Goal: Information Seeking & Learning: Find specific fact

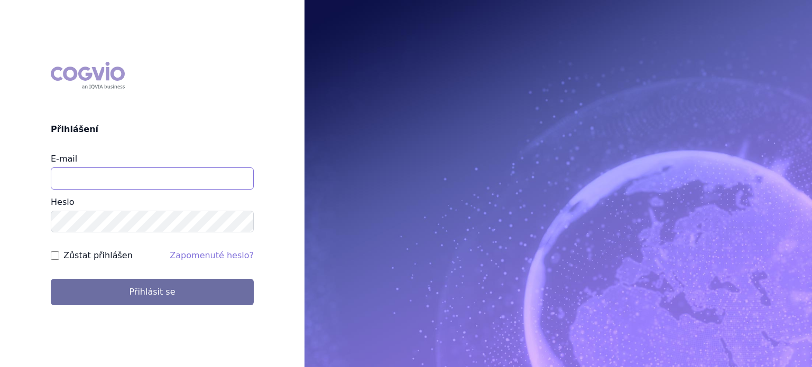
click at [190, 179] on input "E-mail" at bounding box center [152, 179] width 203 height 22
type input "jan.nedved@viatris.com"
click at [51, 279] on button "Přihlásit se" at bounding box center [152, 292] width 203 height 26
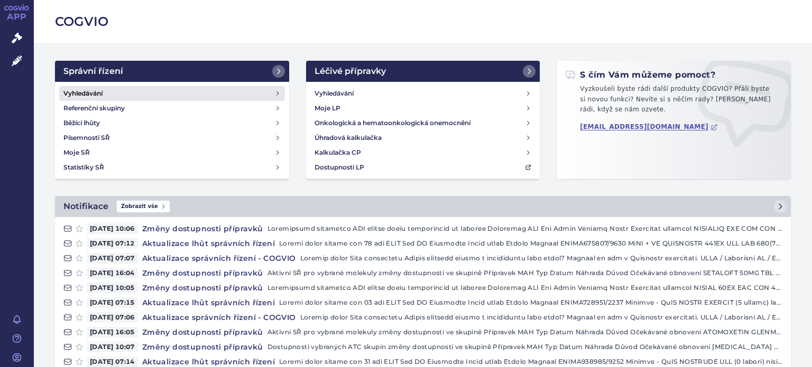
click at [91, 90] on h4 "Vyhledávání" at bounding box center [82, 93] width 39 height 11
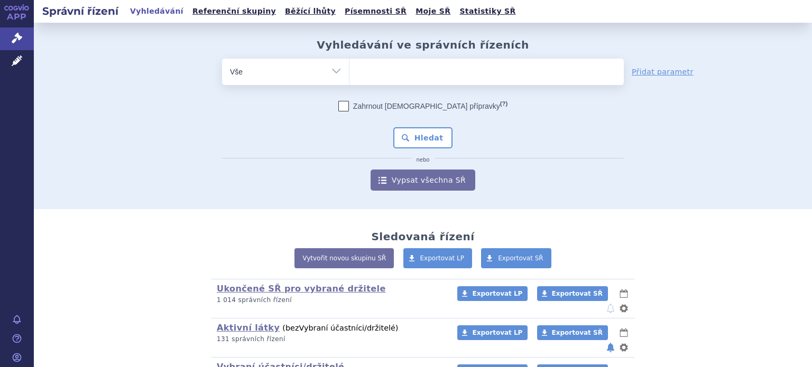
click at [435, 67] on ul at bounding box center [486, 70] width 274 height 22
click at [349, 67] on select at bounding box center [349, 71] width 1 height 26
click at [435, 67] on ul at bounding box center [486, 70] width 274 height 22
click at [349, 67] on select at bounding box center [349, 71] width 1 height 26
type input "re"
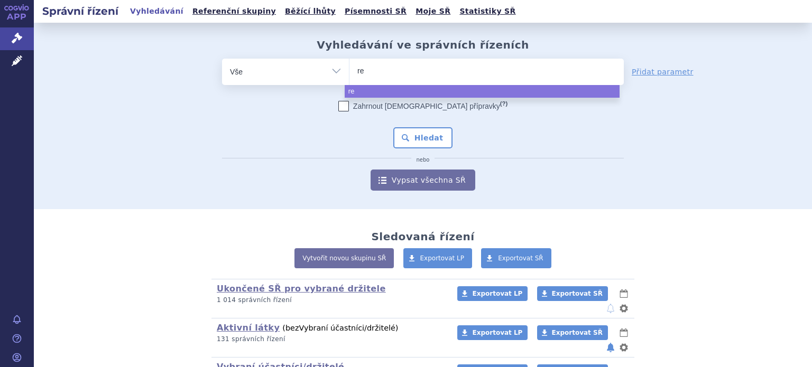
type input "reg"
type input "regab"
type input "regaba"
type input "regabal"
type input "regabalin"
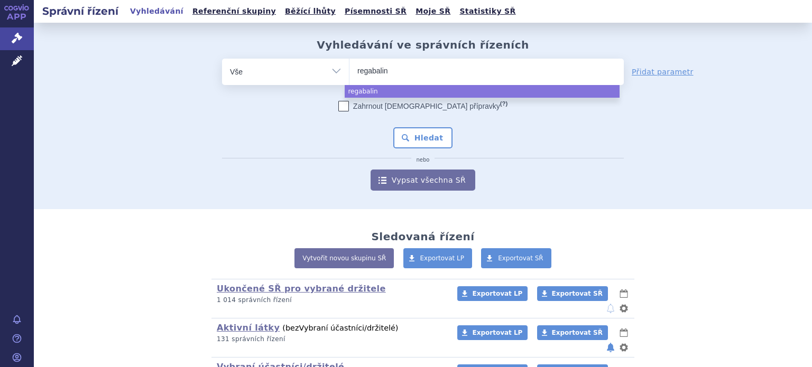
select select "regabalin"
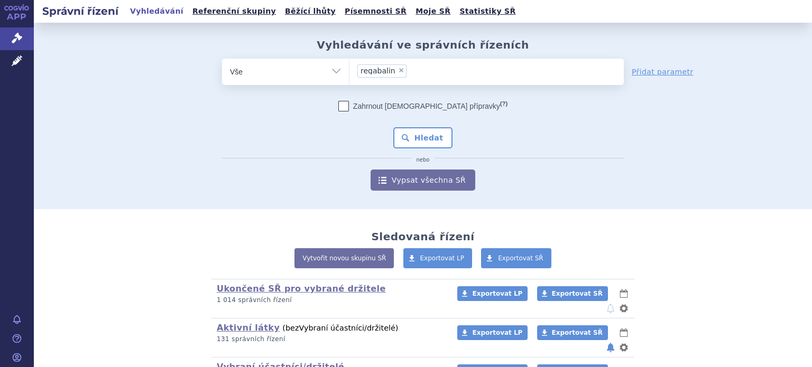
click at [398, 69] on span "×" at bounding box center [401, 70] width 6 height 6
click at [349, 69] on select "regabalin" at bounding box center [349, 71] width 1 height 26
select select
type input "¨"
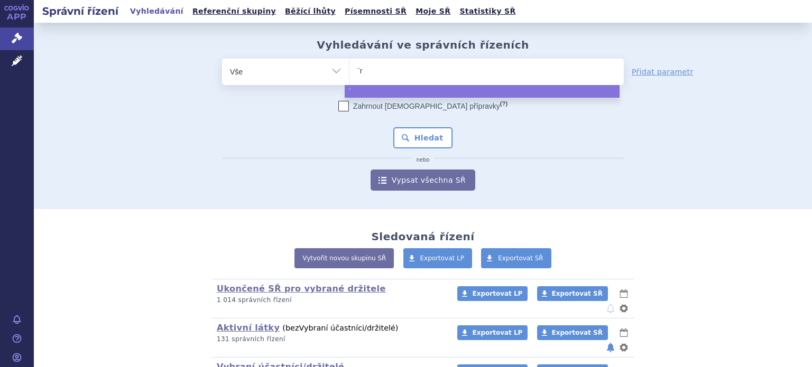
type input "¨re"
type input "¨rega"
type input "¨regaba"
type input "¨regabal"
type input "¨regabali"
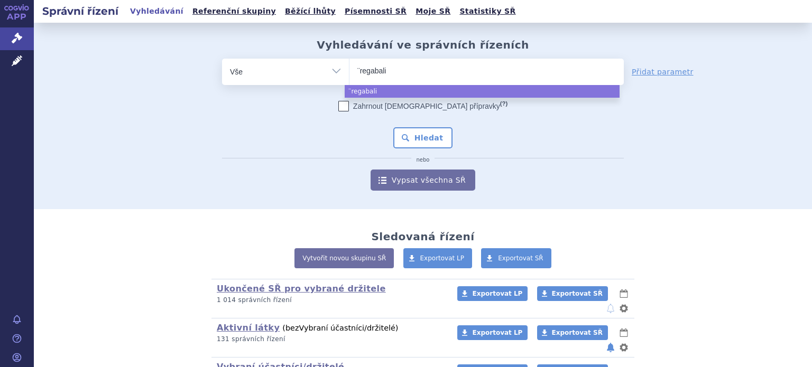
type input "¨regabalin"
type input "¨regabali"
type input "¨regaba"
type input "¨regab"
type input "¨r"
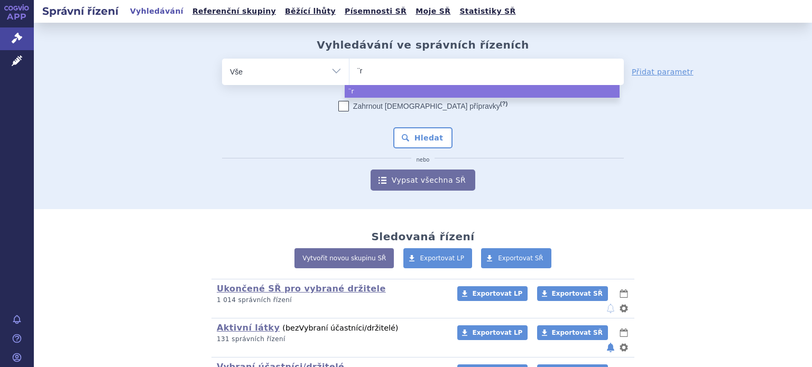
type input "¨"
type input "pra"
type input "prag"
type input "prage"
type input "prag"
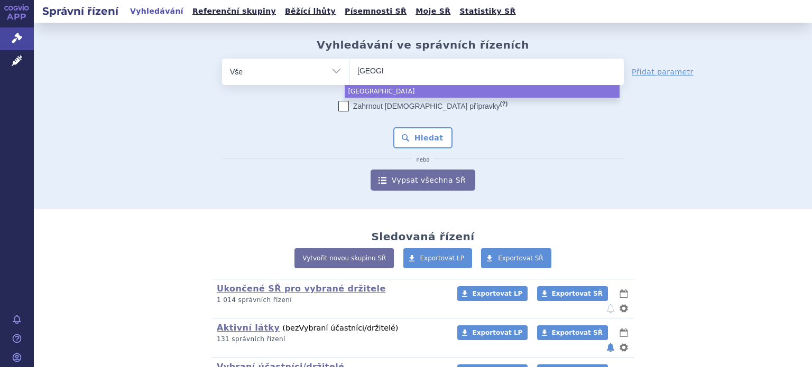
type input "praga"
type input "prag"
type input "pra"
type input "prae"
type input "pr"
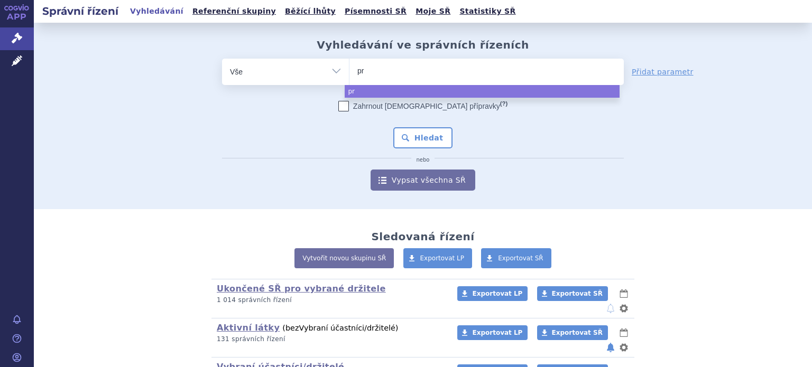
type input "pre"
type input "prega"
type input "pregab"
type input "pregabal"
type input "pregabali"
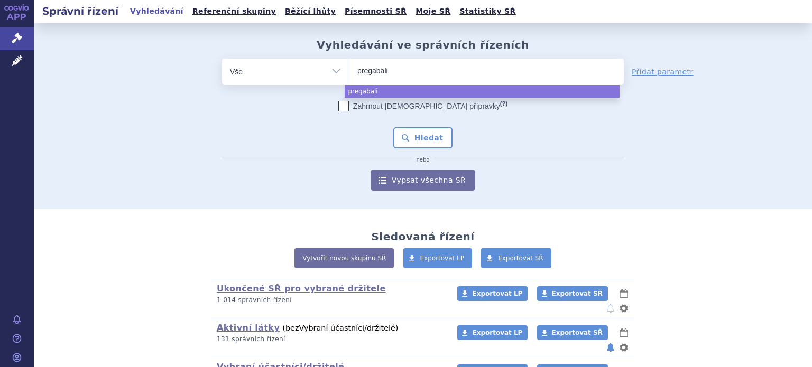
type input "pregabalin"
select select "pregabalin"
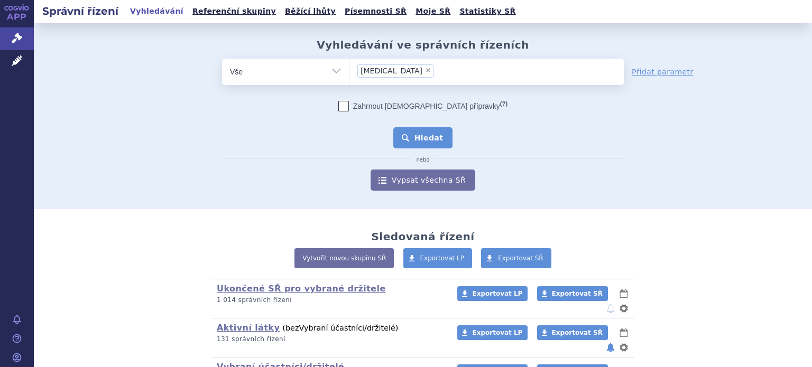
click at [419, 136] on button "Hledat" at bounding box center [423, 137] width 60 height 21
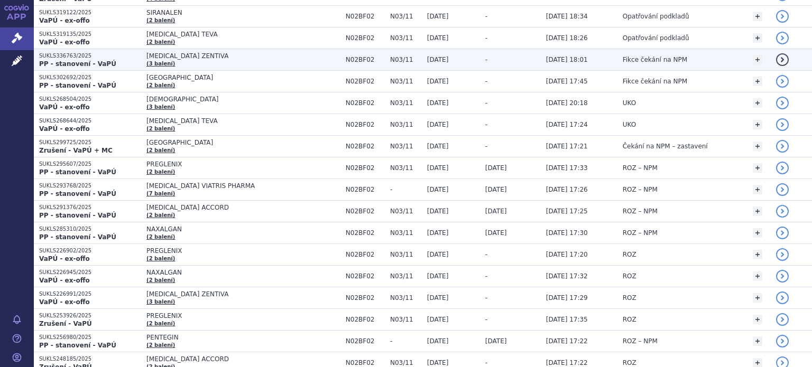
scroll to position [304, 0]
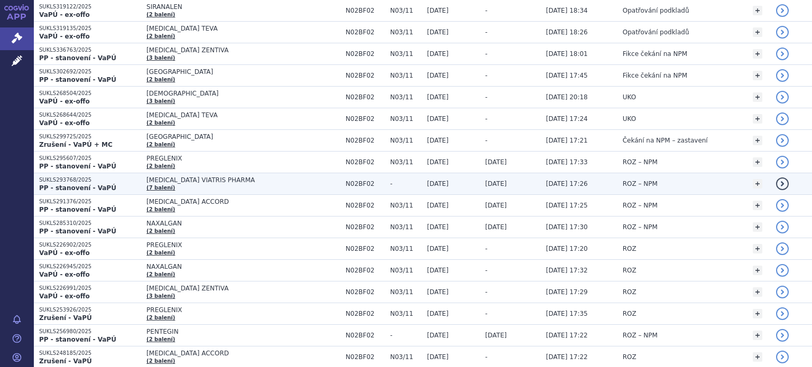
click at [188, 176] on span "[MEDICAL_DATA] VIATRIS PHARMA" at bounding box center [243, 179] width 194 height 7
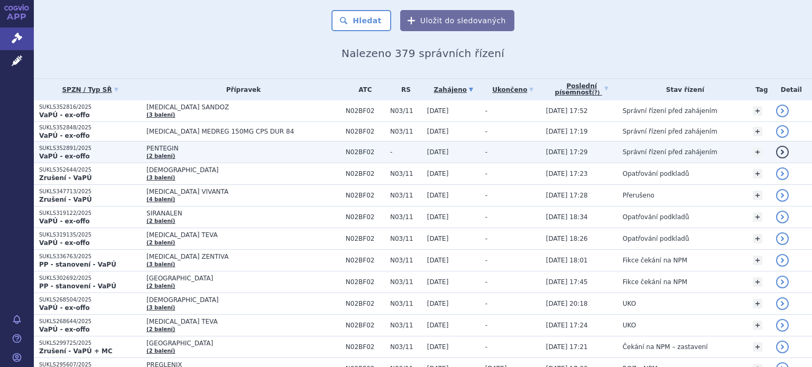
scroll to position [98, 0]
click at [199, 156] on td "PENTEGIN (2 balení)" at bounding box center [240, 152] width 199 height 22
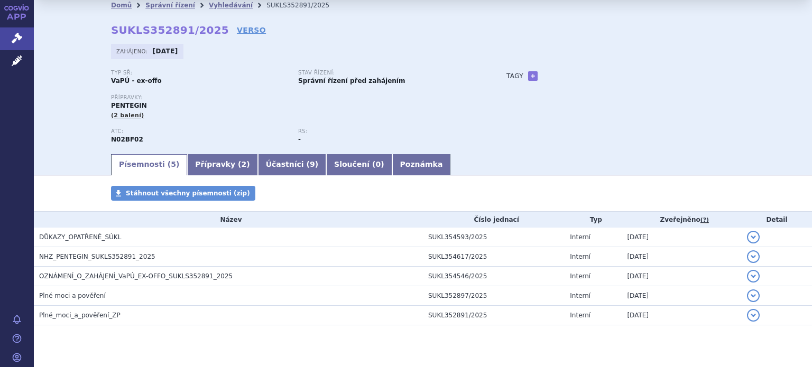
scroll to position [26, 0]
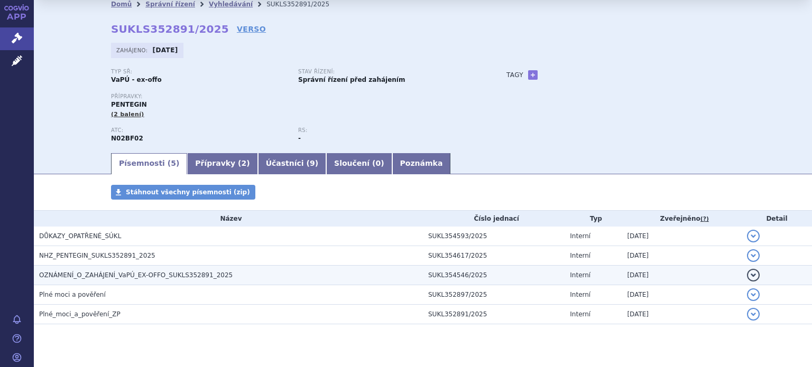
click at [199, 273] on span "OZNÁMENÍ_O_ZAHÁJENÍ_VaPÚ_EX-OFFO_SUKLS352891_2025" at bounding box center [135, 275] width 193 height 7
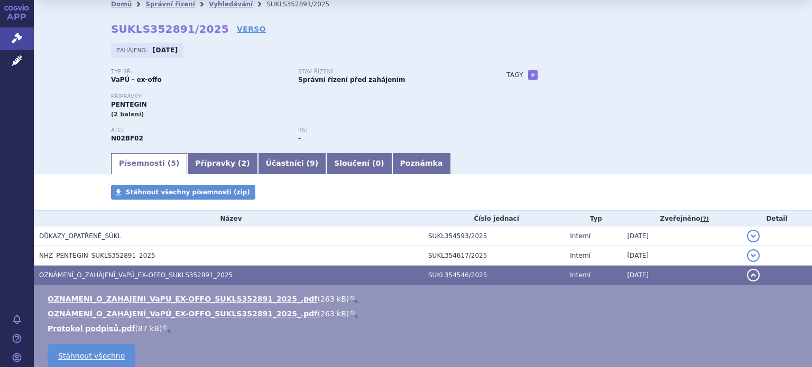
click at [349, 300] on link "🔍" at bounding box center [353, 299] width 9 height 8
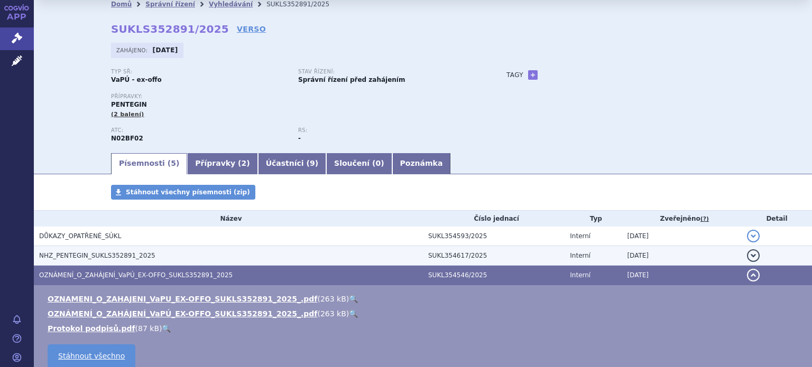
click at [100, 253] on span "NHZ_PENTEGIN_SUKLS352891_2025" at bounding box center [97, 255] width 116 height 7
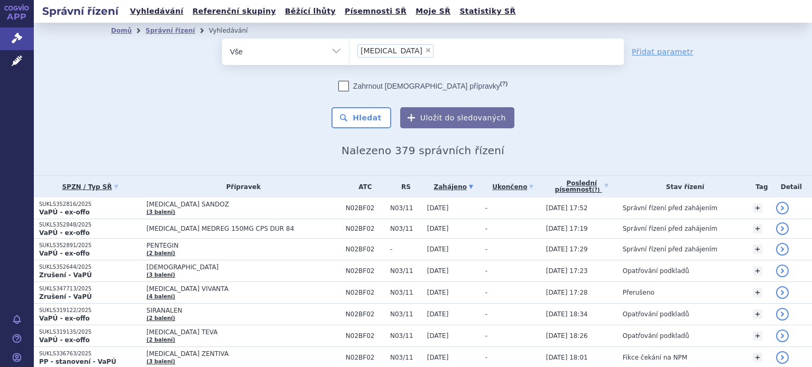
click at [425, 50] on span "×" at bounding box center [428, 50] width 6 height 6
click at [349, 50] on select "pregabalin" at bounding box center [349, 51] width 1 height 26
select select
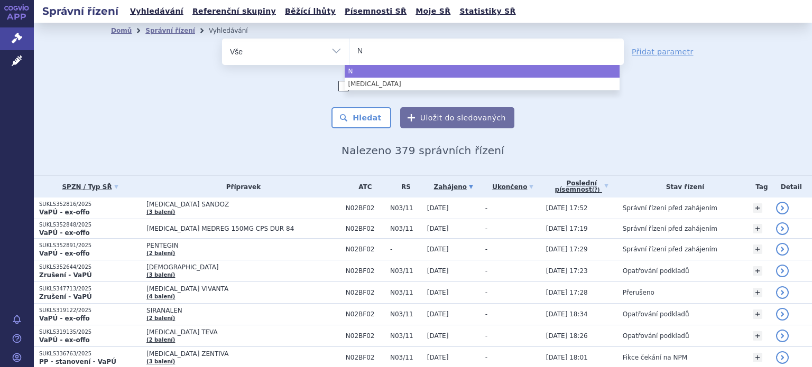
type input "N0"
type input "N02"
type input "N02B"
type input "N02BF"
type input "N02BF0"
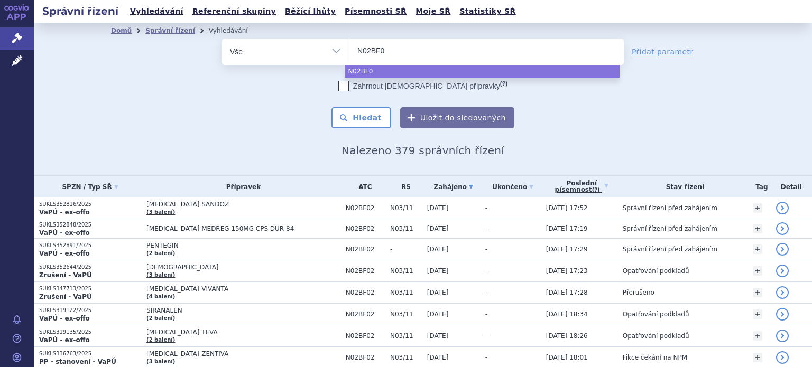
type input "N02BF02"
select select "N02BF02"
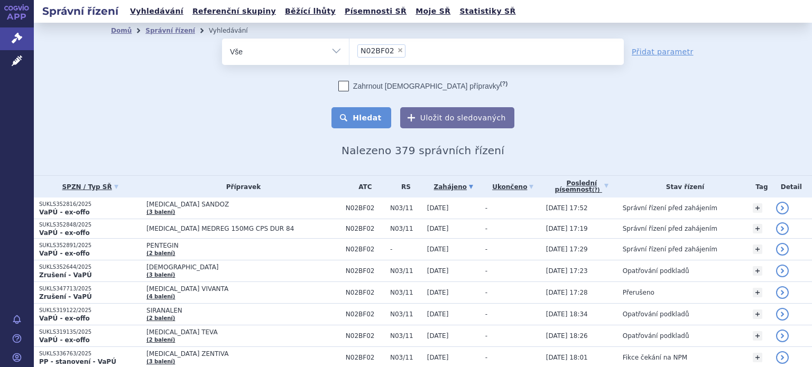
click at [368, 118] on button "Hledat" at bounding box center [361, 117] width 60 height 21
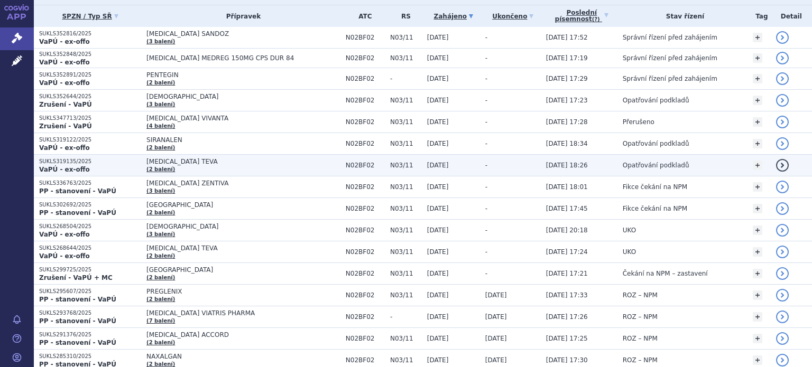
scroll to position [188, 0]
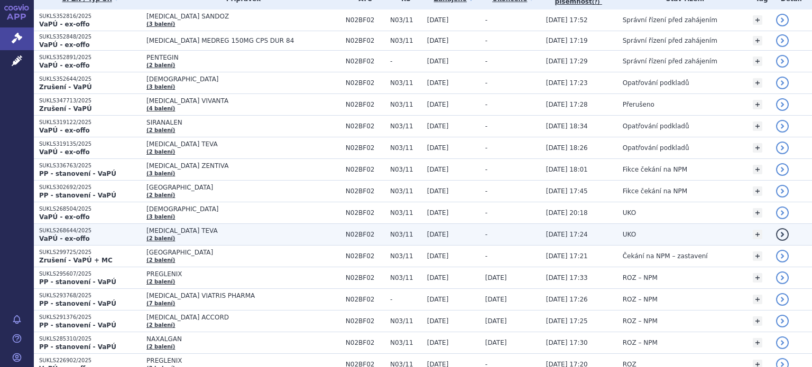
click at [189, 231] on span "PREGABALIN TEVA" at bounding box center [243, 230] width 194 height 7
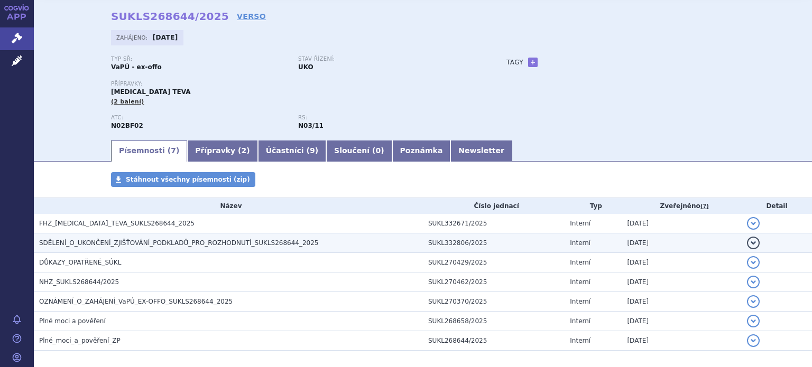
scroll to position [38, 0]
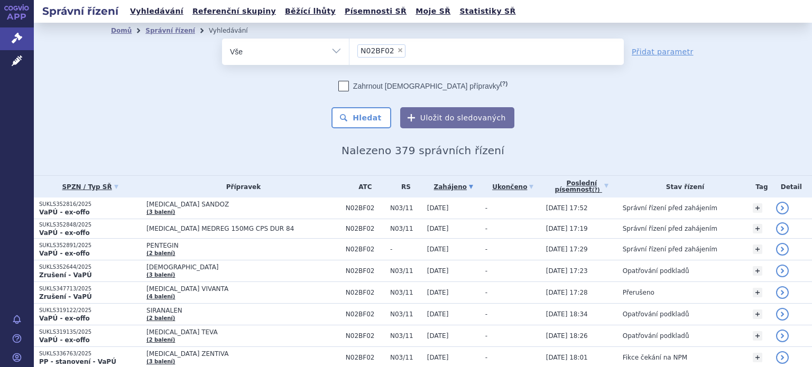
click at [397, 50] on span "×" at bounding box center [400, 50] width 6 height 6
click at [349, 50] on select "N02BF02" at bounding box center [349, 51] width 1 height 26
select select
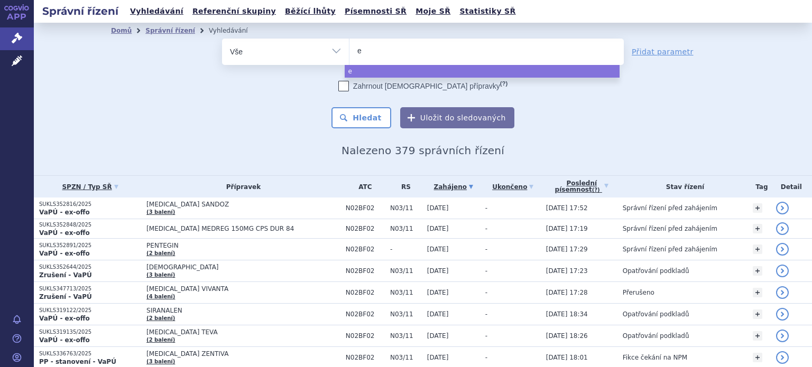
type input "el"
type input "elt"
type input "eltr"
type input "eltro"
type input "eltrom"
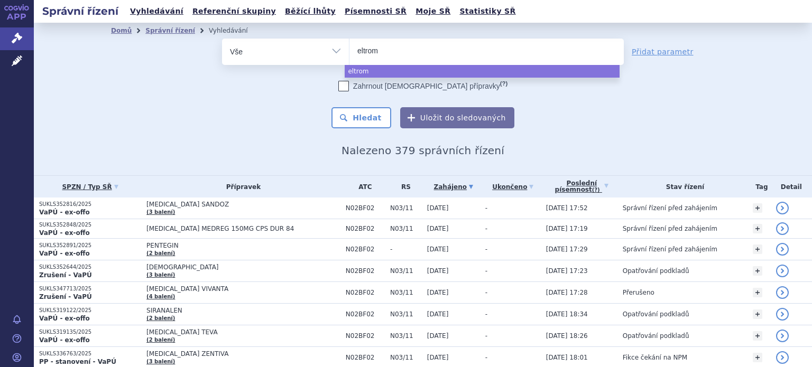
type input "eltromb"
type input "eltrombo"
type input "eltrombop"
type input "eltrombopa"
type input "eltrombopag"
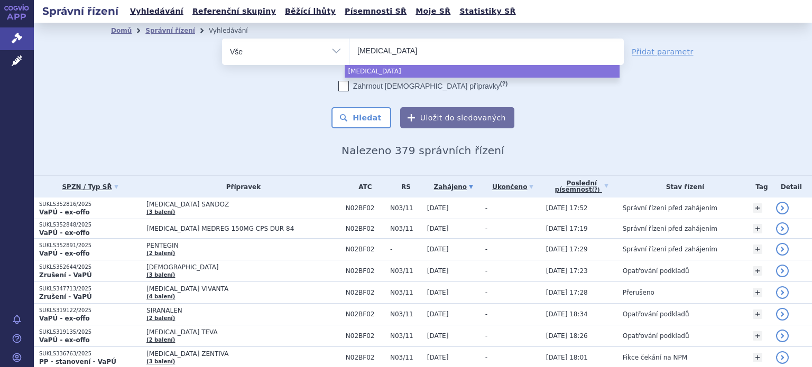
select select "eltrombopag"
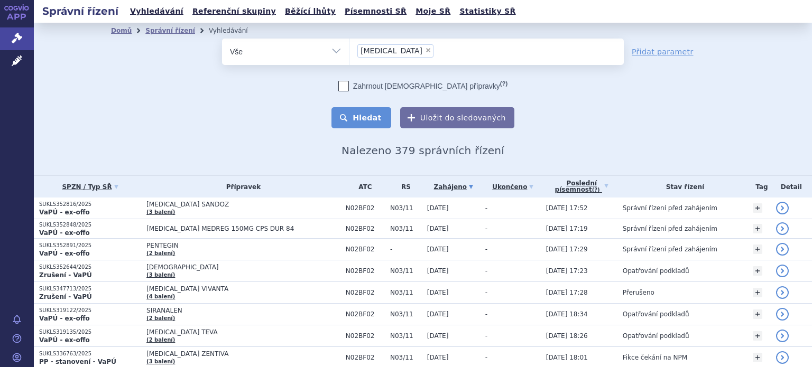
click at [357, 124] on button "Hledat" at bounding box center [361, 117] width 60 height 21
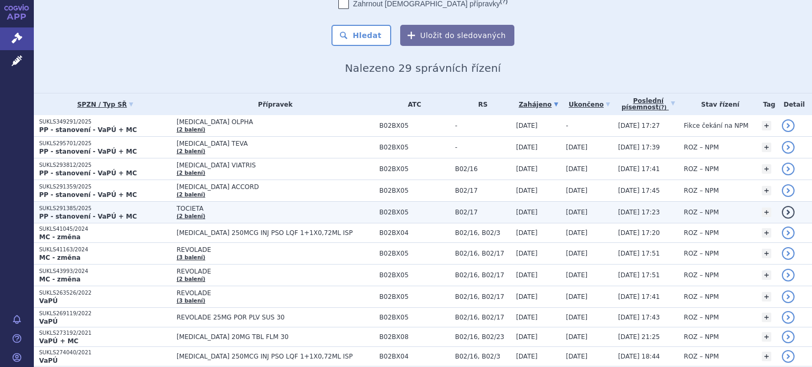
scroll to position [82, 0]
click at [239, 211] on span "TOCIETA" at bounding box center [275, 209] width 198 height 7
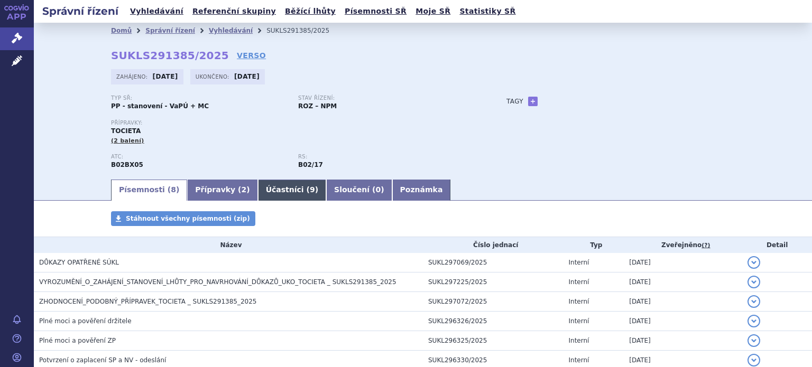
click at [259, 190] on link "Účastníci ( 9 )" at bounding box center [292, 190] width 68 height 21
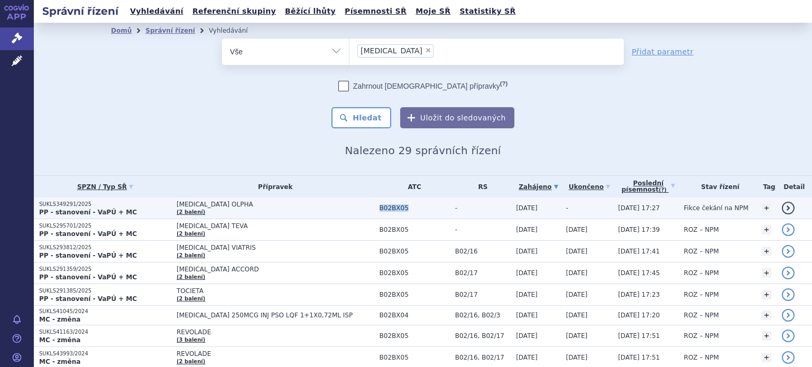
drag, startPoint x: 377, startPoint y: 209, endPoint x: 352, endPoint y: 211, distance: 25.0
click at [379, 211] on span "B02BX05" at bounding box center [414, 207] width 70 height 7
copy span "B02BX05"
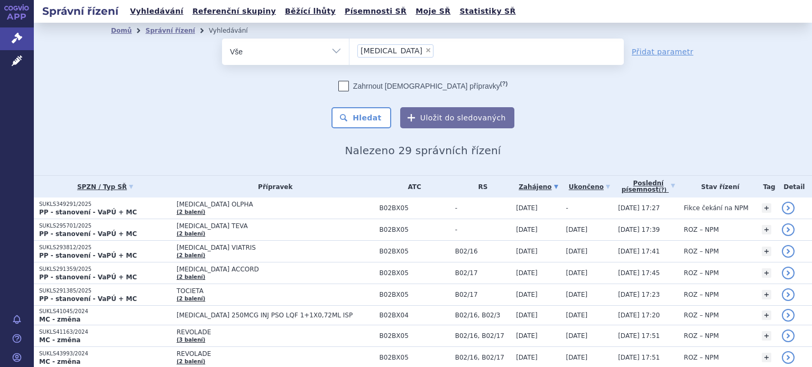
click at [425, 50] on span "×" at bounding box center [428, 50] width 6 height 6
click at [349, 50] on select "[MEDICAL_DATA]" at bounding box center [349, 51] width 1 height 26
select select
type input "B02BX05"
click at [442, 103] on div "Zahrnout [DEMOGRAPHIC_DATA] přípravky (?) Hledat Uložit do sledovaných" at bounding box center [423, 105] width 402 height 48
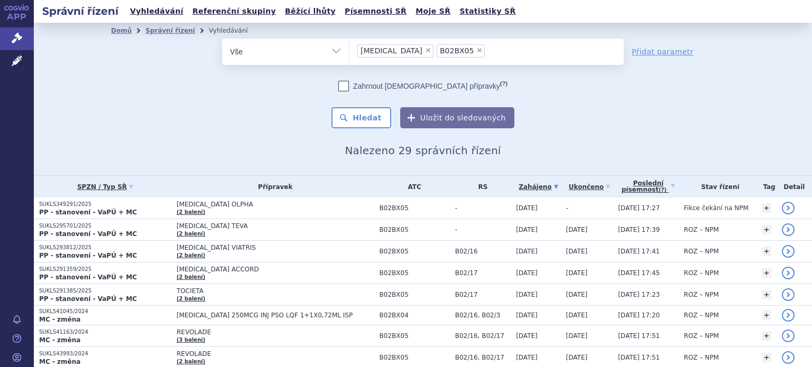
click at [425, 51] on span "×" at bounding box center [428, 50] width 6 height 6
click at [349, 51] on select "[MEDICAL_DATA] B02BX05" at bounding box center [349, 51] width 1 height 26
select select "B02BX05"
click at [369, 118] on button "Hledat" at bounding box center [361, 117] width 60 height 21
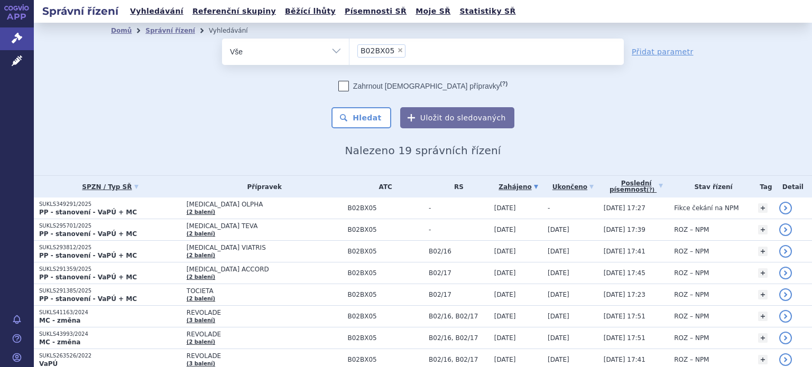
click at [397, 50] on span "×" at bounding box center [400, 50] width 6 height 6
click at [349, 50] on select "B02BX05" at bounding box center [349, 51] width 1 height 26
select select
click at [648, 113] on div "odstranit Vše Spisová značka Typ SŘ" at bounding box center [423, 84] width 624 height 90
click at [672, 116] on div "odstranit Vše Spisová značka Typ SŘ" at bounding box center [423, 84] width 624 height 90
